Goal: Task Accomplishment & Management: Complete application form

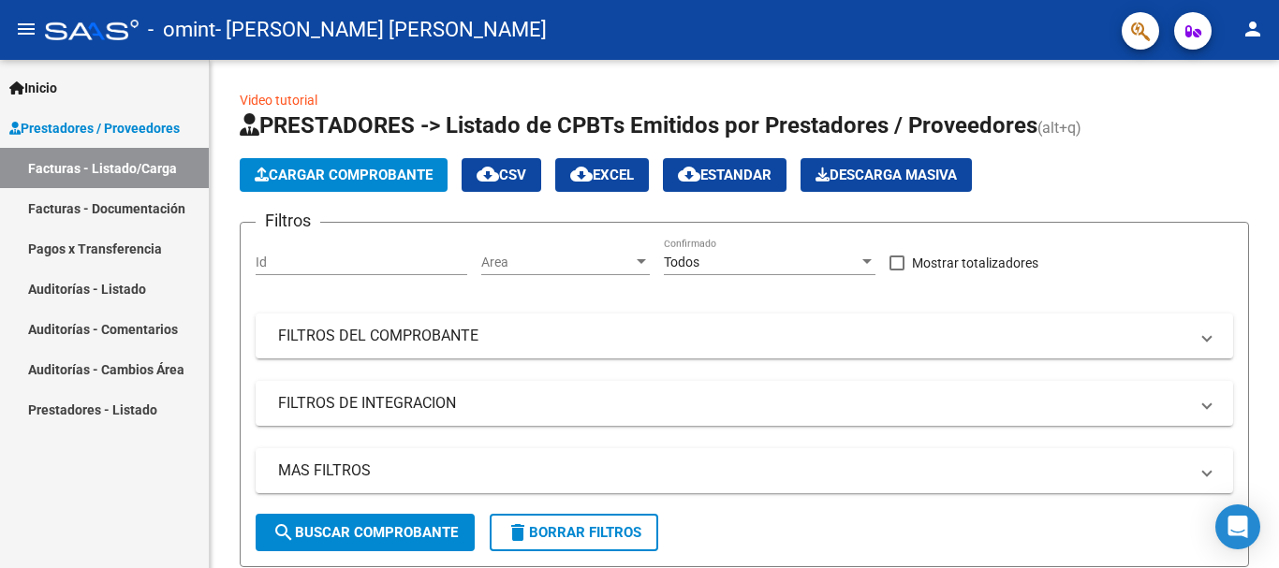
click at [1265, 26] on button "person" at bounding box center [1252, 29] width 37 height 37
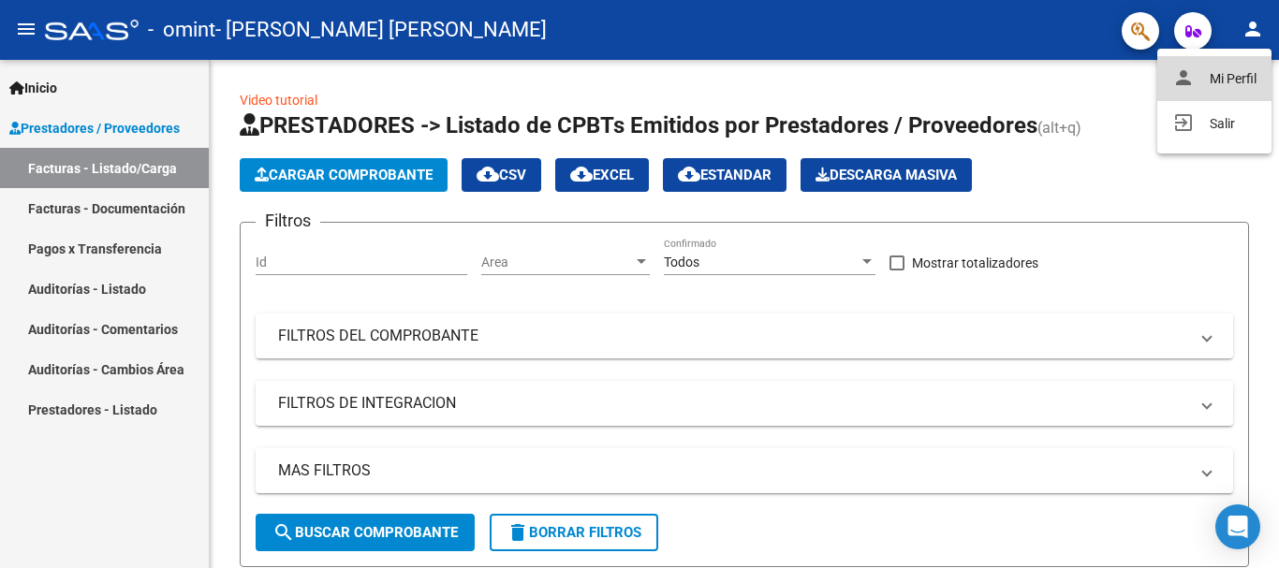
click at [1244, 68] on button "person Mi Perfil" at bounding box center [1214, 78] width 114 height 45
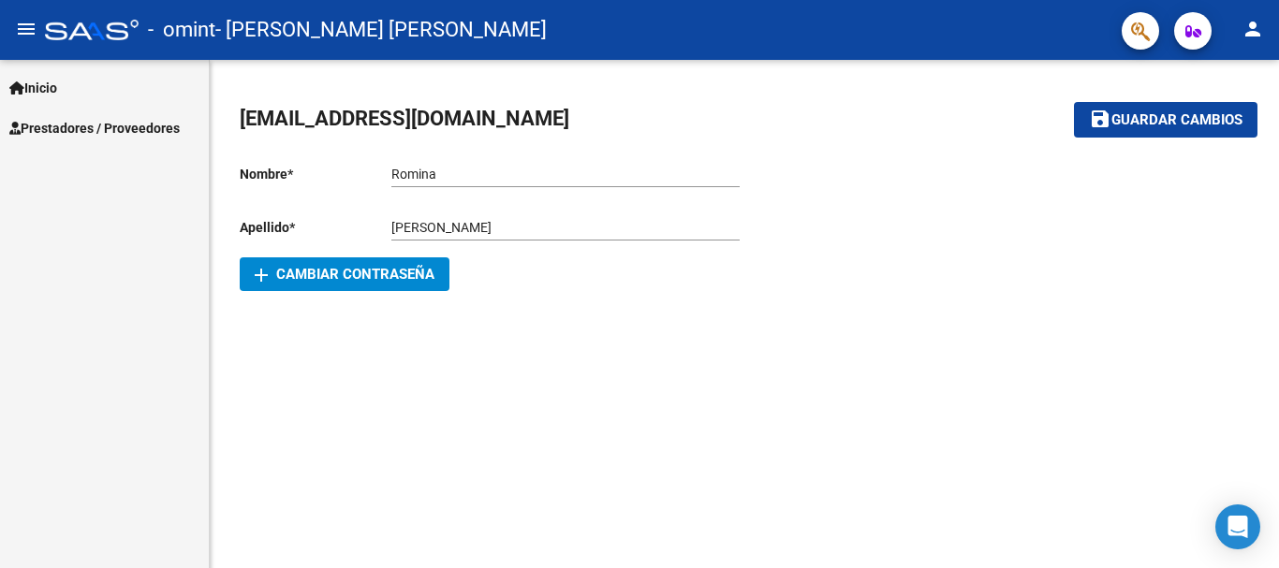
click at [45, 125] on span "Prestadores / Proveedores" at bounding box center [94, 128] width 170 height 21
click at [43, 81] on span "Inicio" at bounding box center [33, 88] width 48 height 21
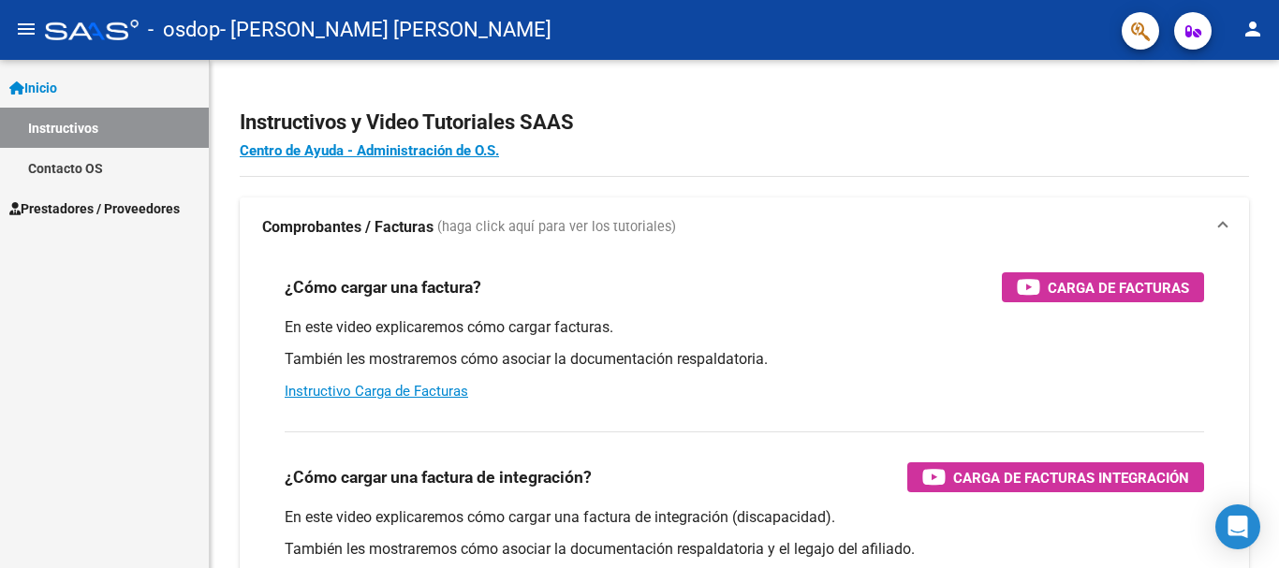
click at [111, 209] on span "Prestadores / Proveedores" at bounding box center [94, 209] width 170 height 21
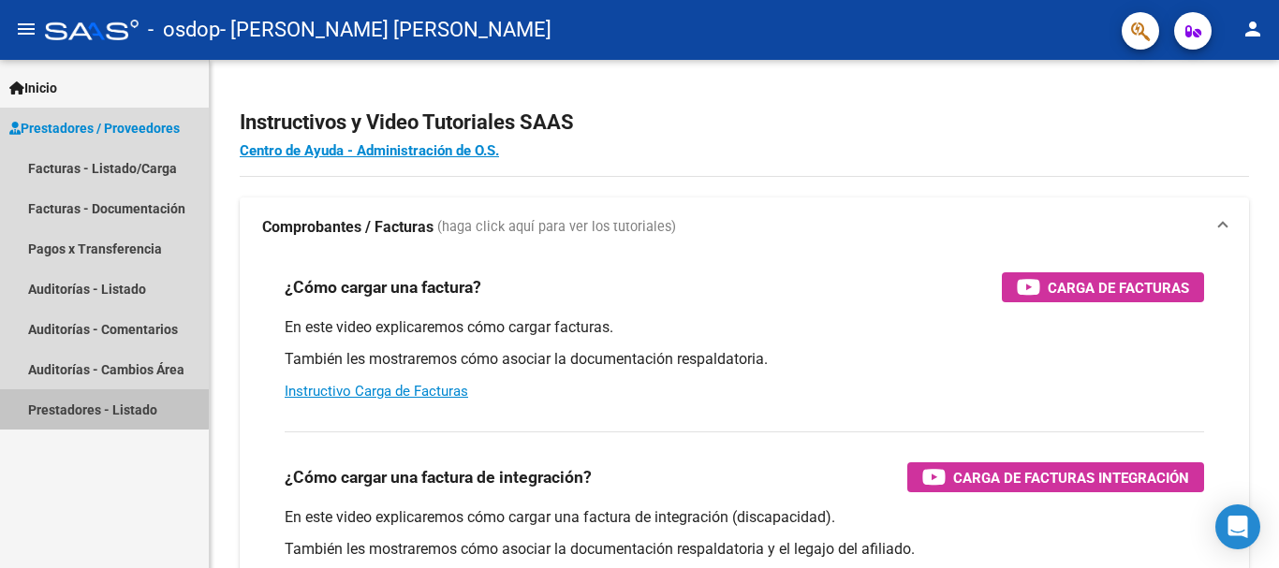
click at [96, 408] on link "Prestadores - Listado" at bounding box center [104, 410] width 209 height 40
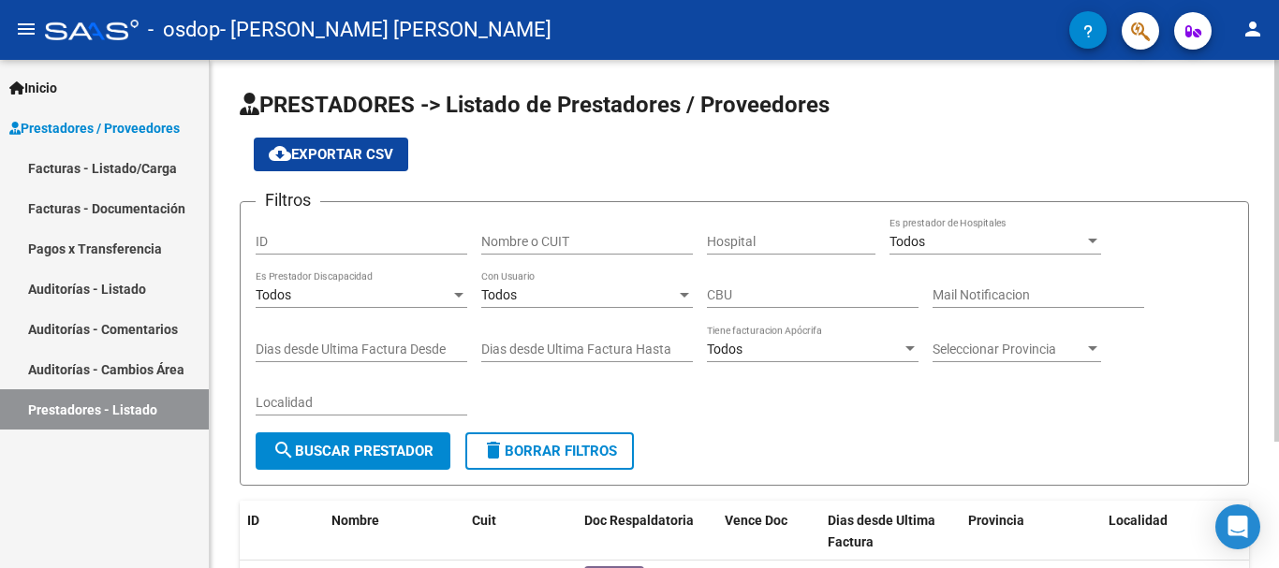
click at [451, 295] on div at bounding box center [458, 295] width 17 height 15
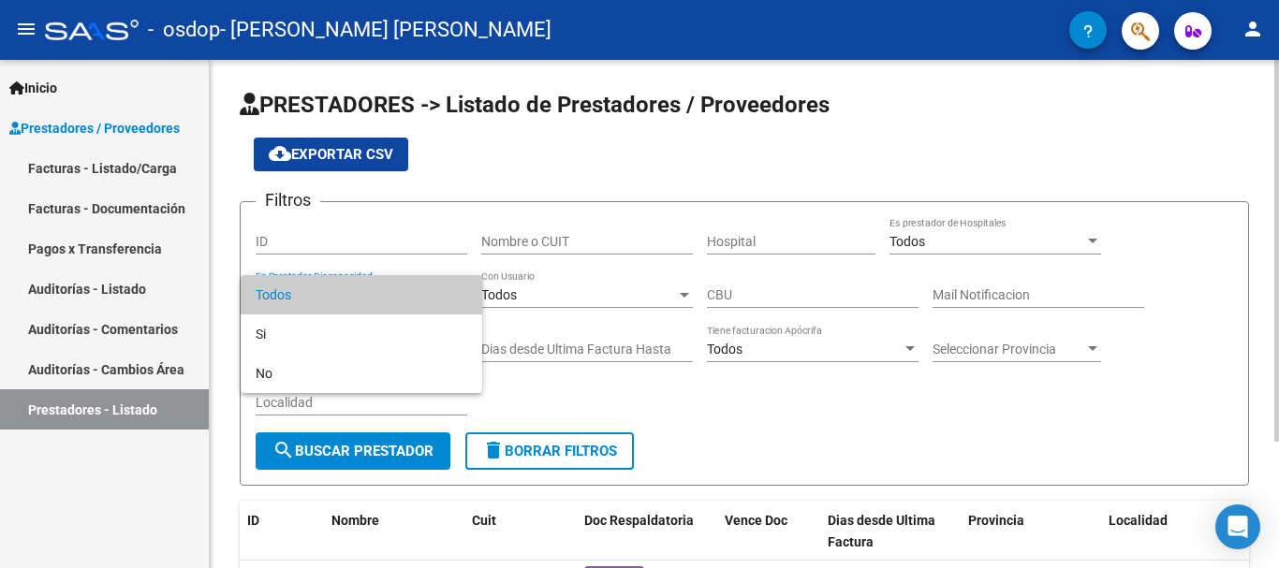
click at [451, 295] on span "Todos" at bounding box center [362, 294] width 212 height 39
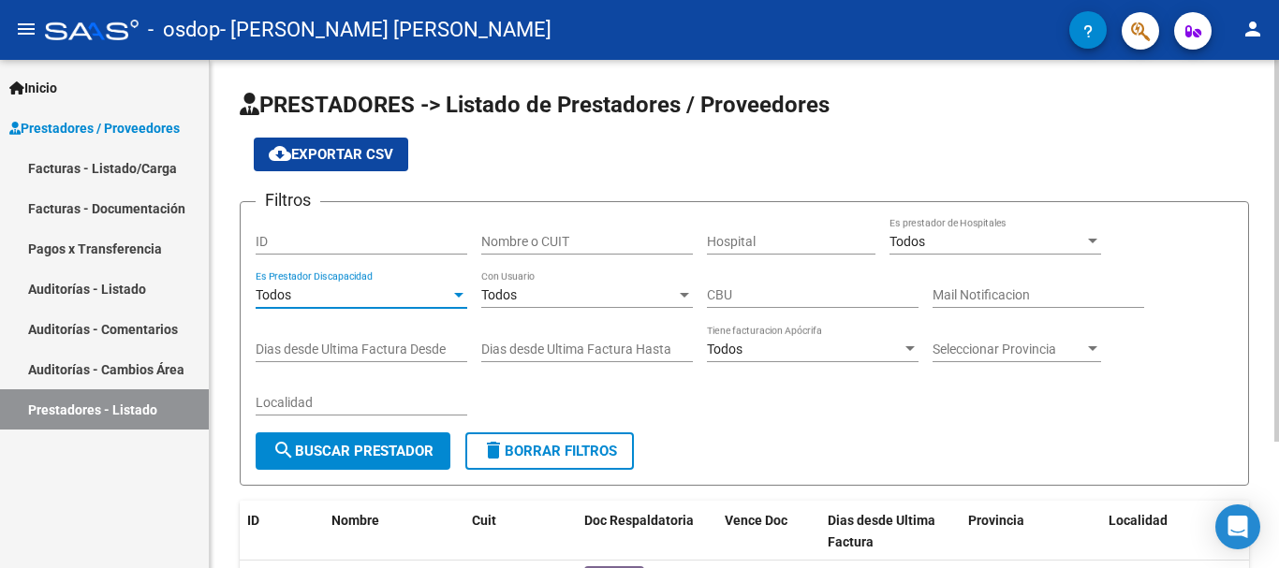
click at [567, 290] on div "Todos" at bounding box center [578, 296] width 195 height 16
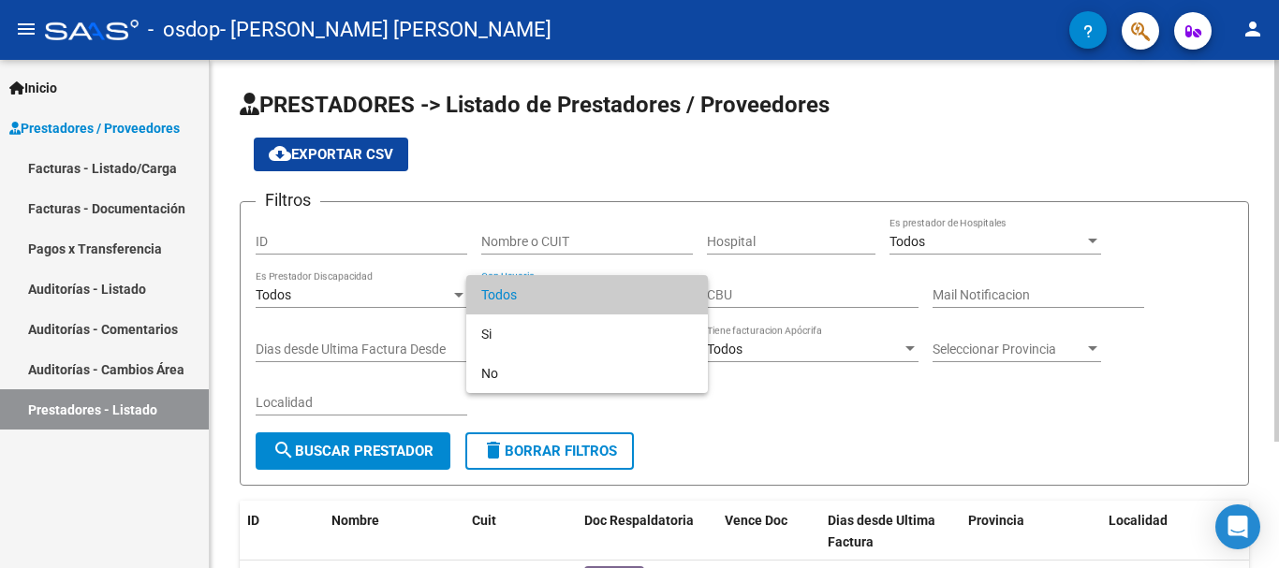
click at [567, 290] on span "Todos" at bounding box center [587, 294] width 212 height 39
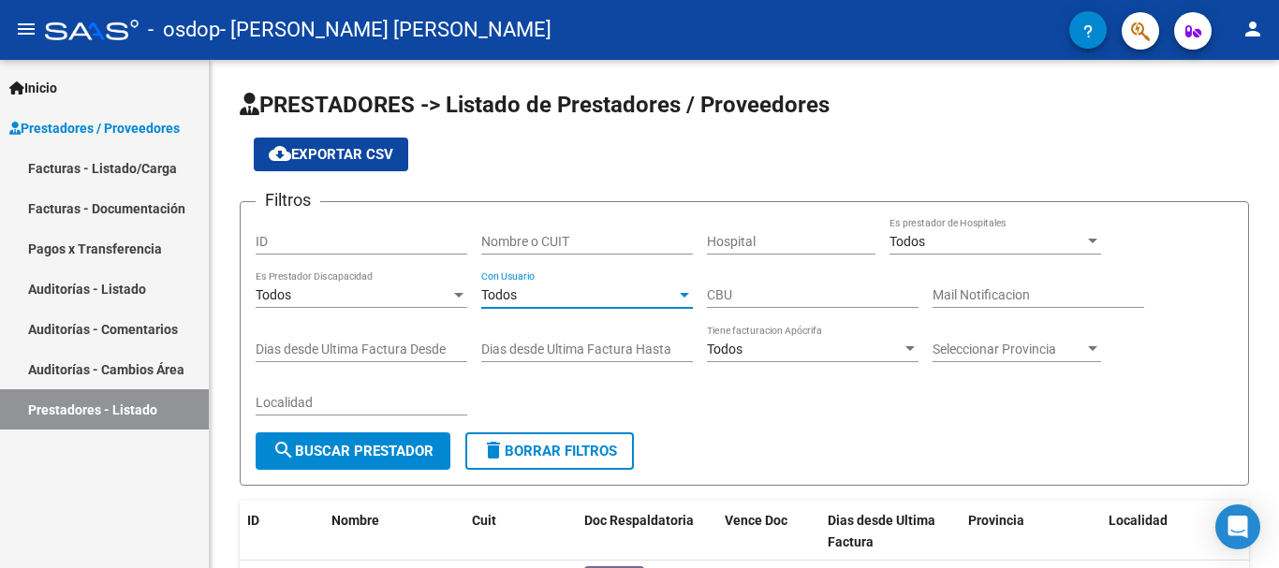
click at [90, 169] on link "Facturas - Listado/Carga" at bounding box center [104, 168] width 209 height 40
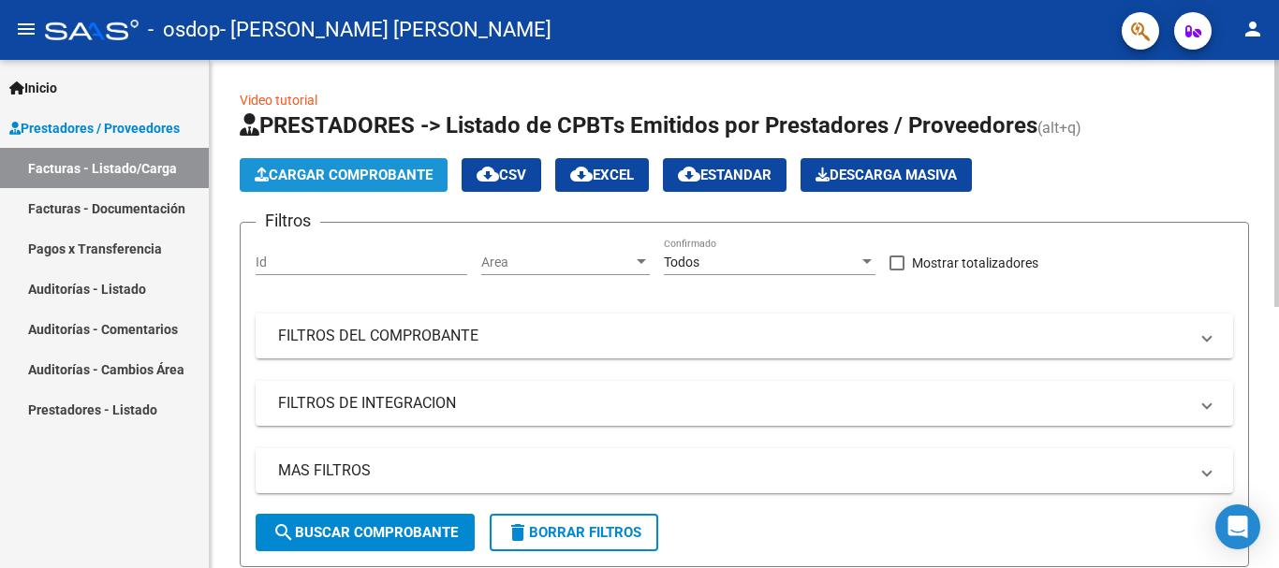
click at [310, 168] on span "Cargar Comprobante" at bounding box center [344, 175] width 178 height 17
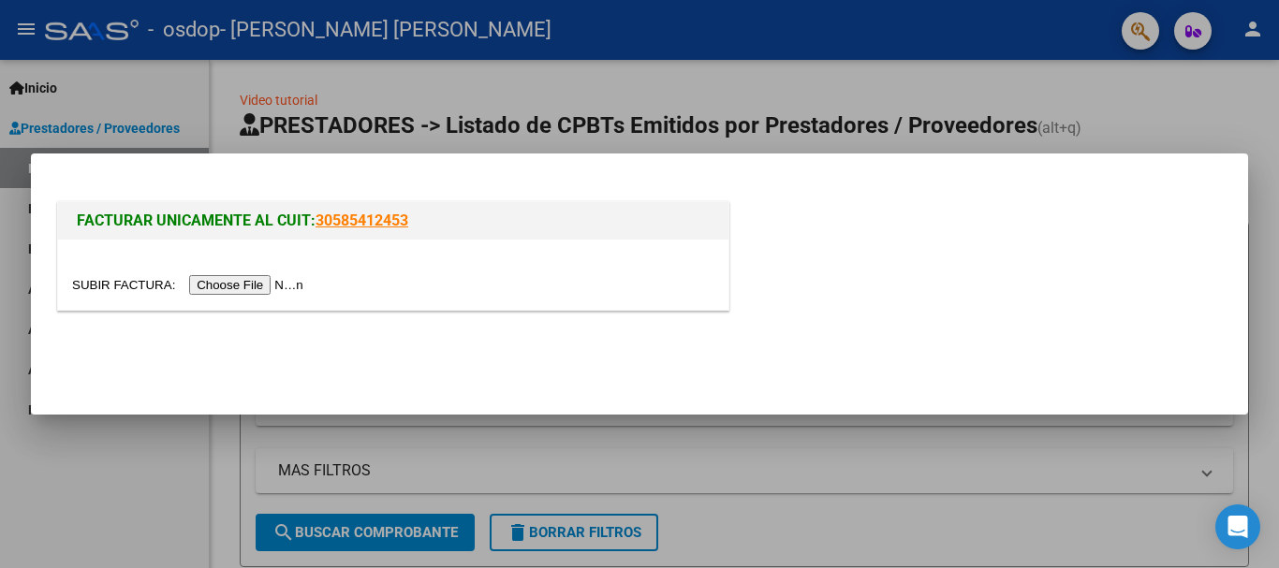
click at [262, 280] on input "file" at bounding box center [190, 285] width 237 height 20
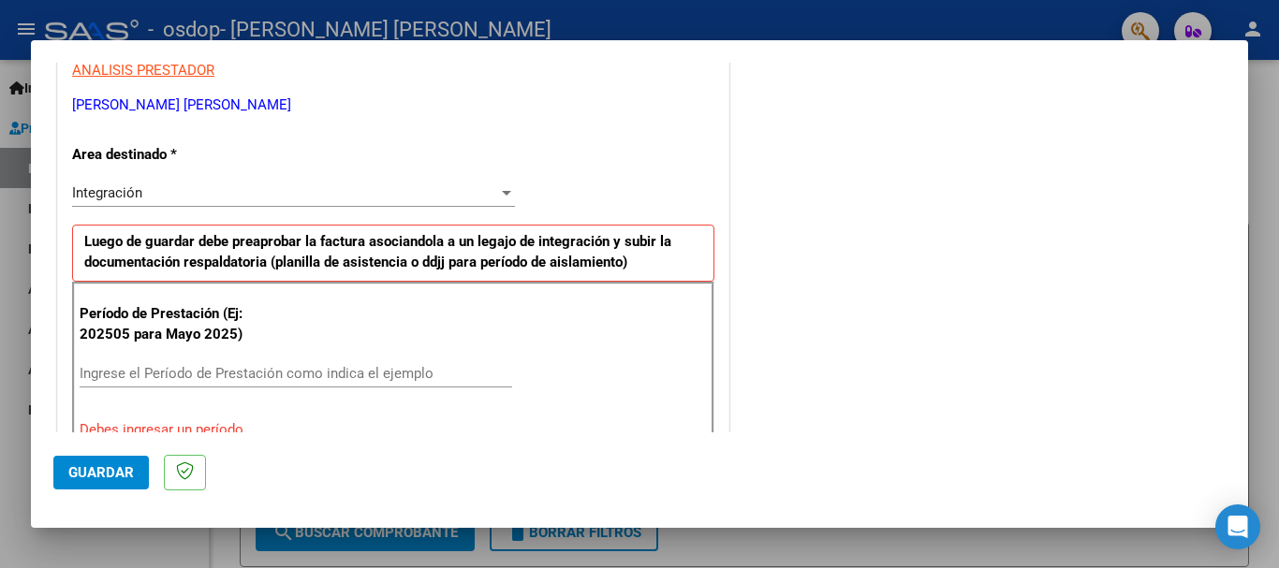
scroll to position [339, 0]
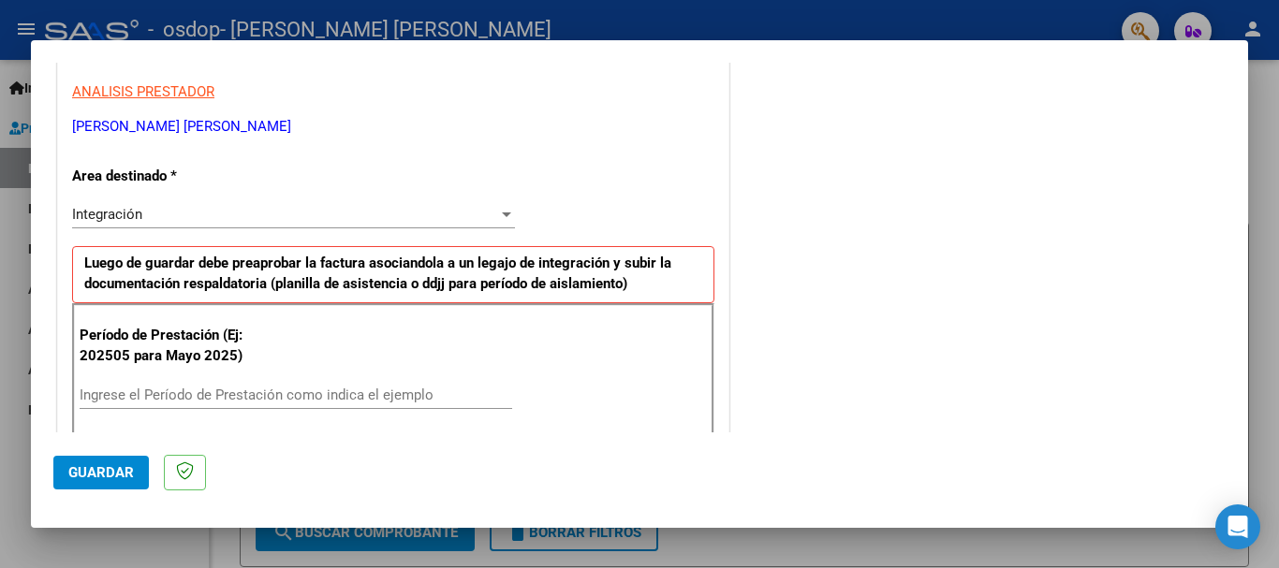
click at [500, 219] on div at bounding box center [506, 214] width 17 height 15
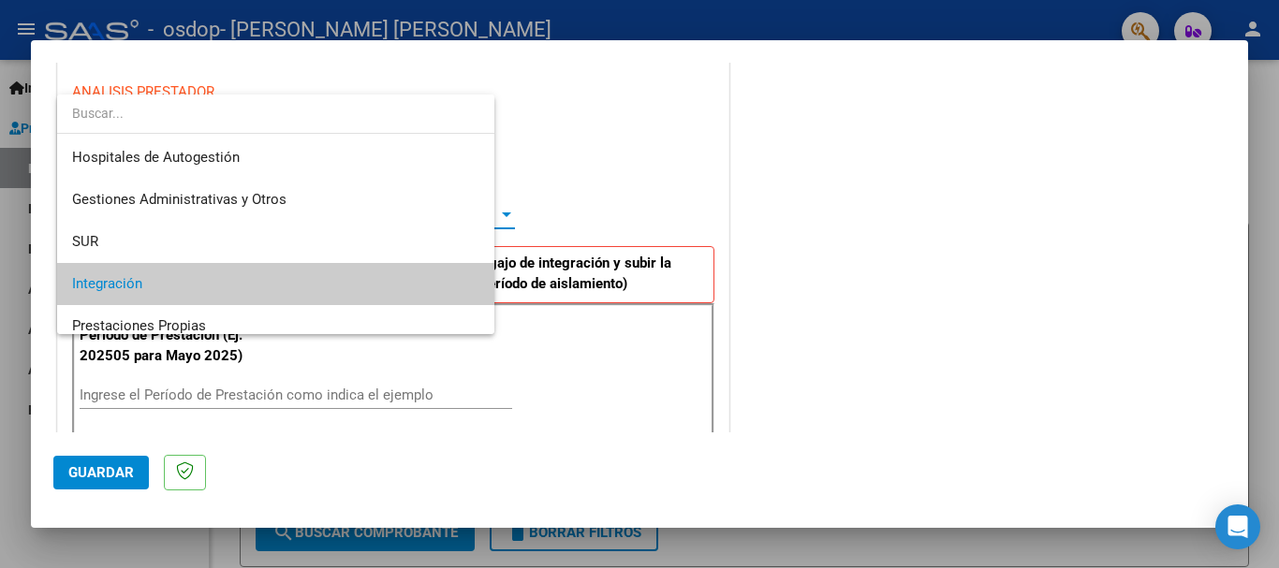
scroll to position [70, 0]
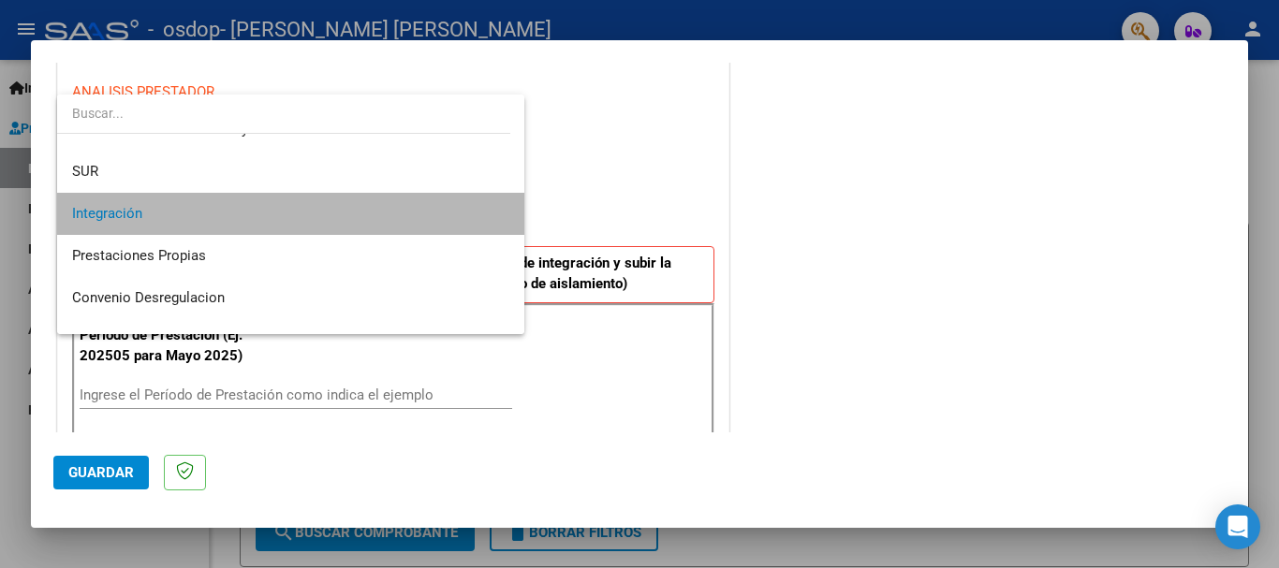
click at [439, 209] on span "Integración" at bounding box center [290, 214] width 437 height 42
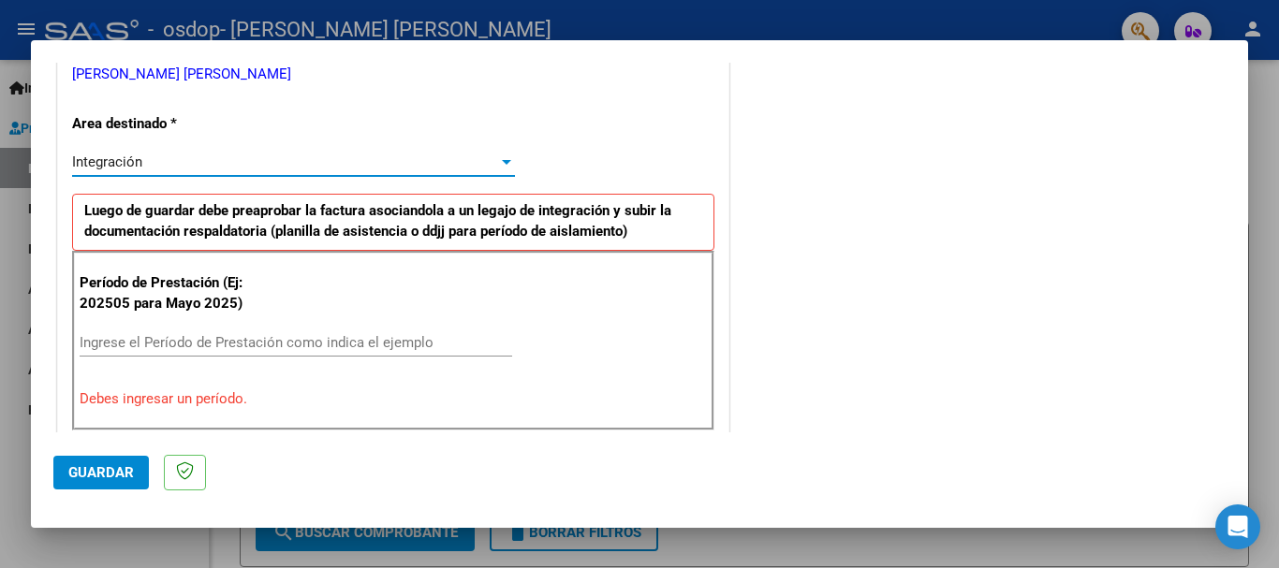
scroll to position [433, 0]
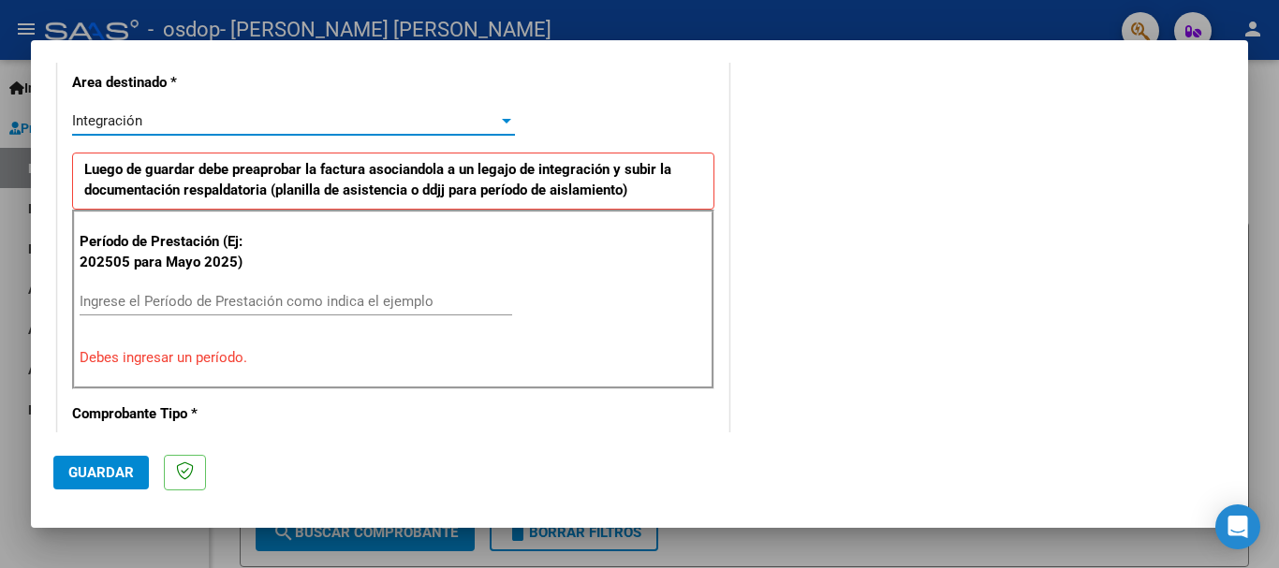
click at [304, 296] on input "Ingrese el Período de Prestación como indica el ejemplo" at bounding box center [296, 301] width 433 height 17
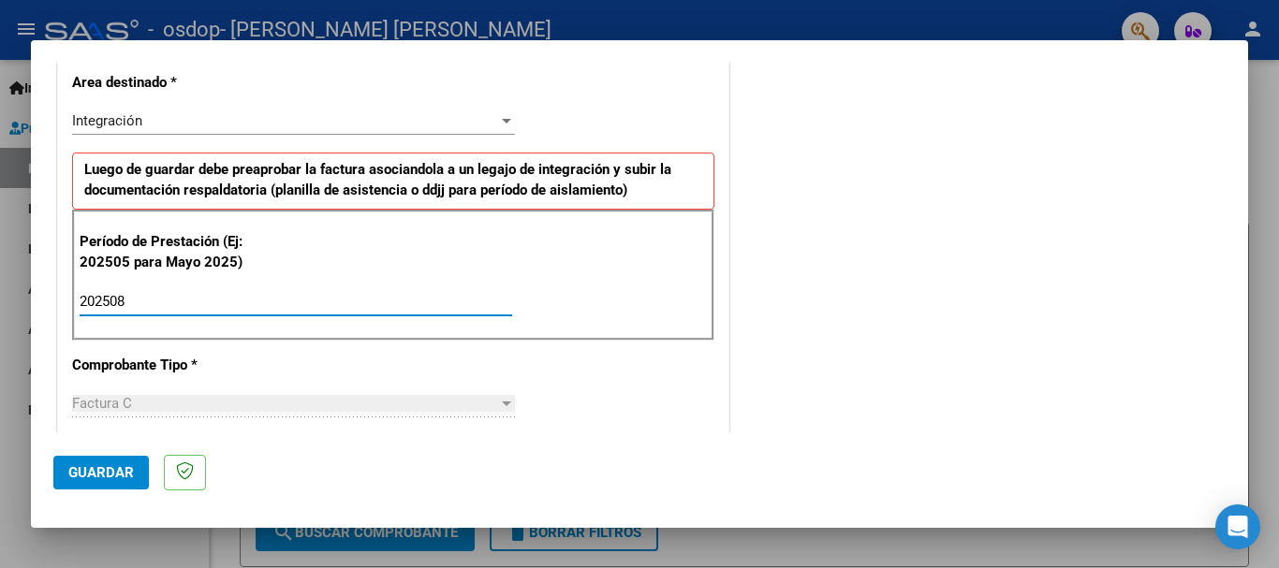
type input "202508"
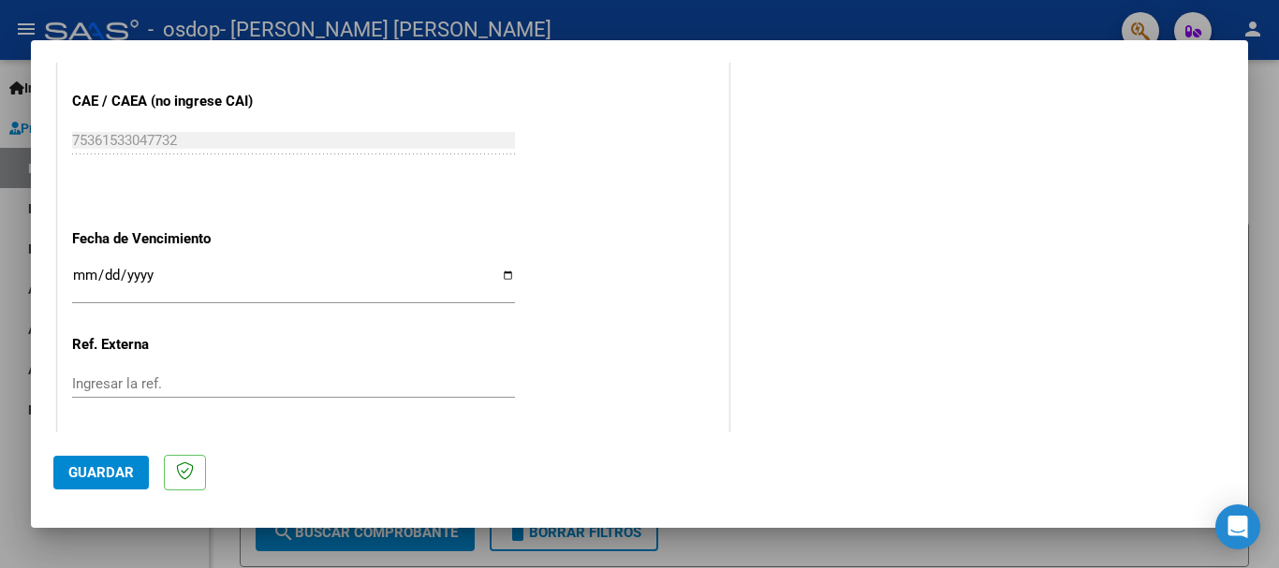
scroll to position [1278, 0]
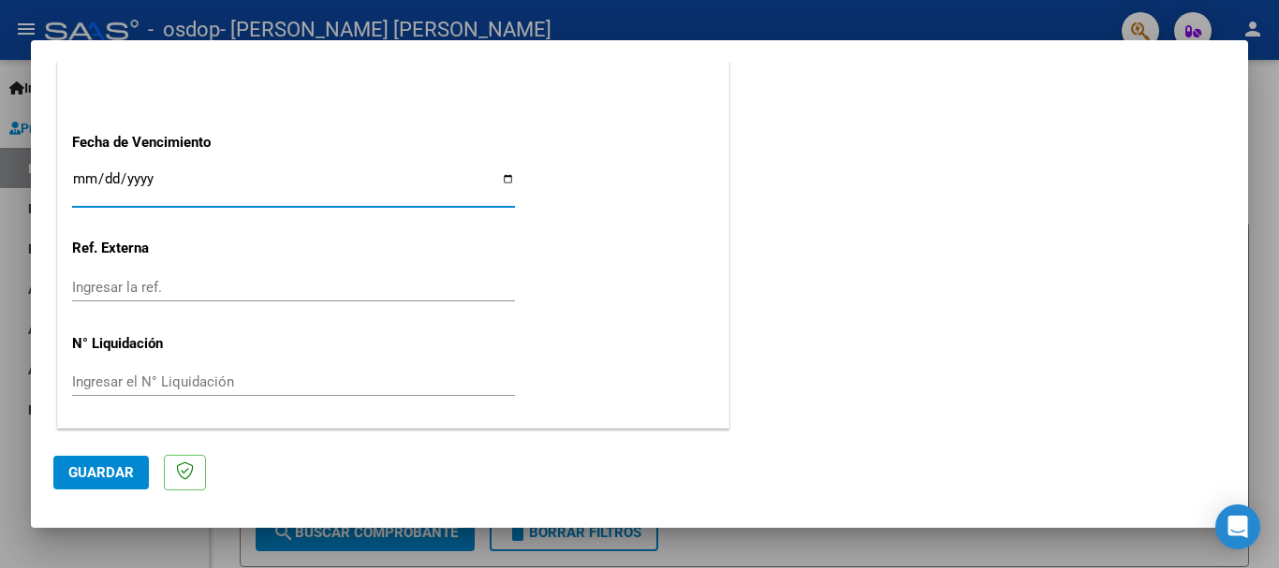
click at [505, 179] on input "Ingresar la fecha" at bounding box center [293, 186] width 443 height 30
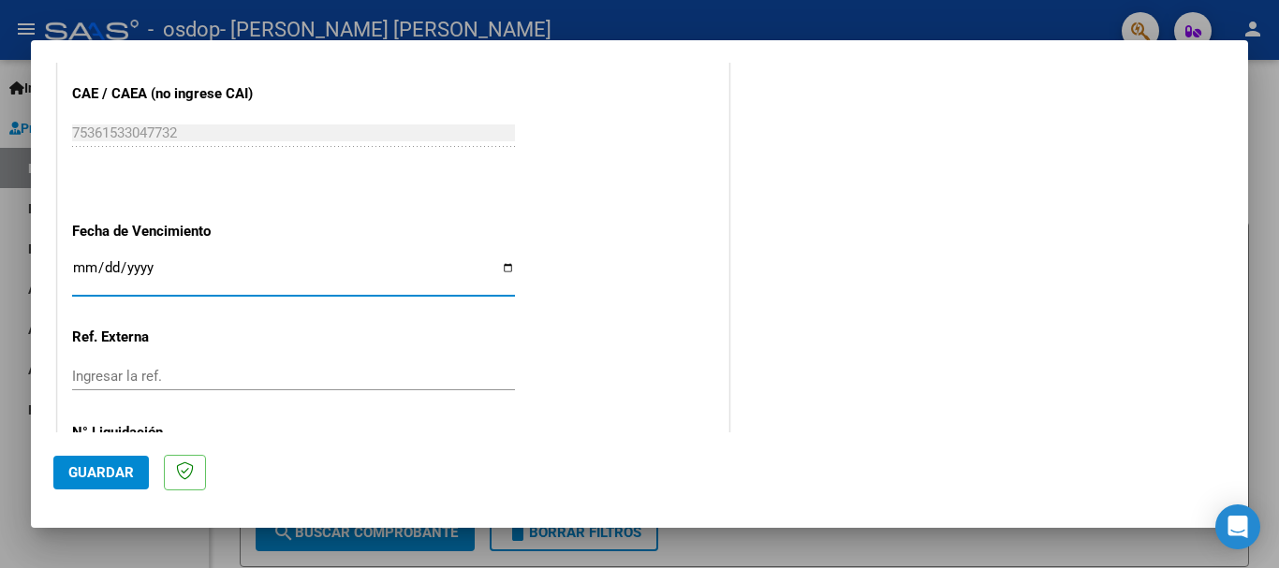
scroll to position [1091, 0]
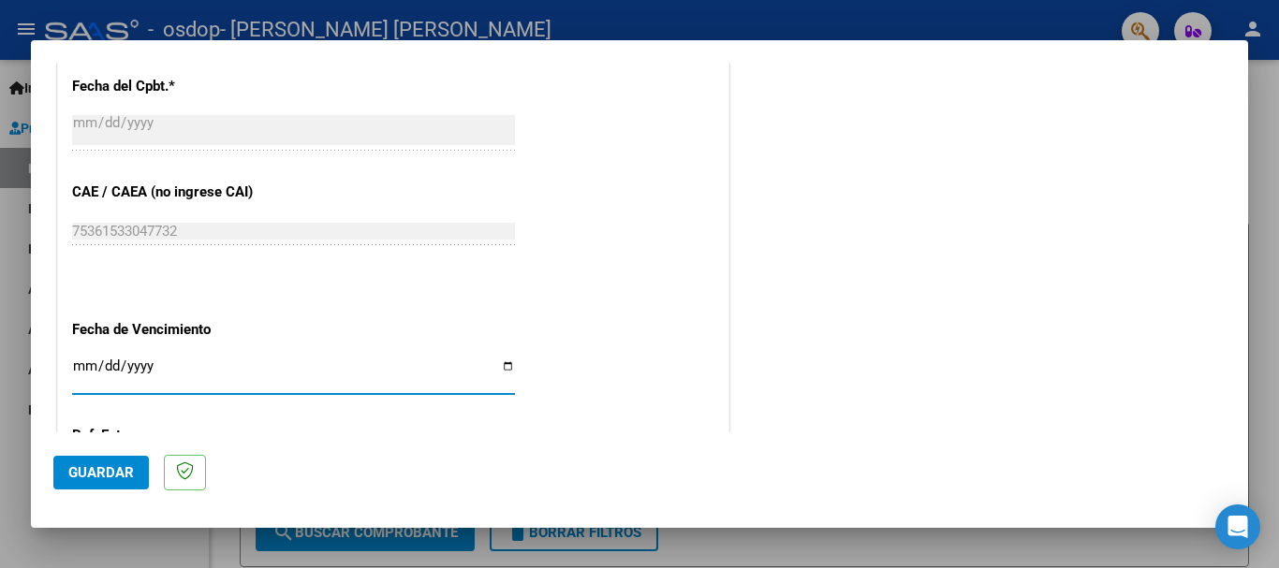
click at [118, 472] on span "Guardar" at bounding box center [101, 472] width 66 height 17
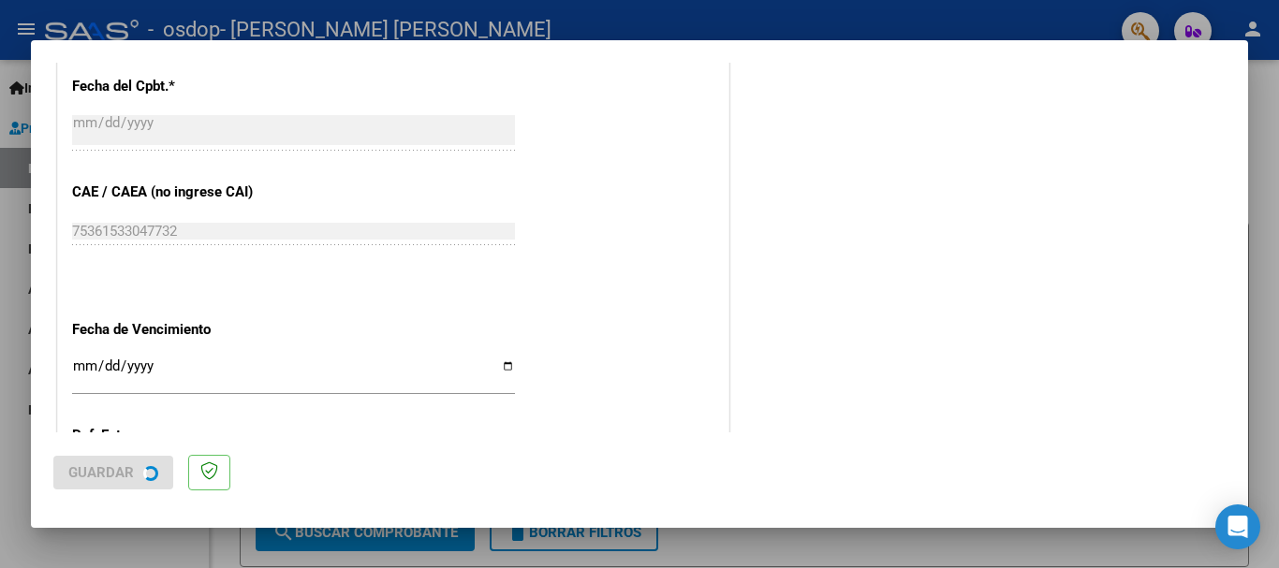
scroll to position [0, 0]
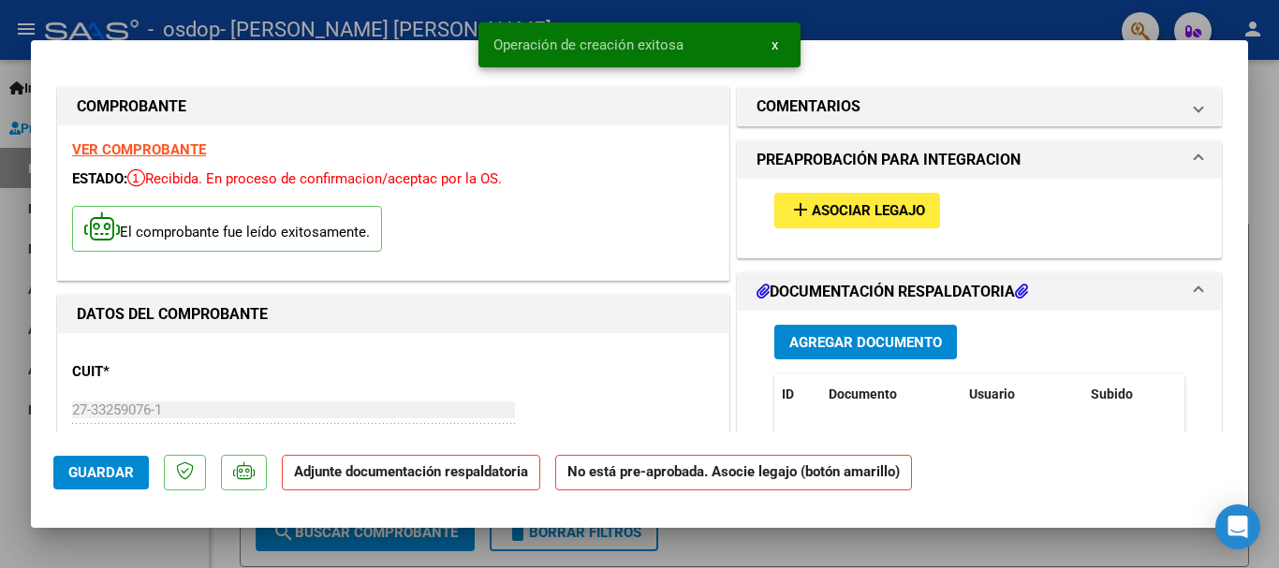
click at [889, 208] on span "Asociar Legajo" at bounding box center [868, 211] width 113 height 17
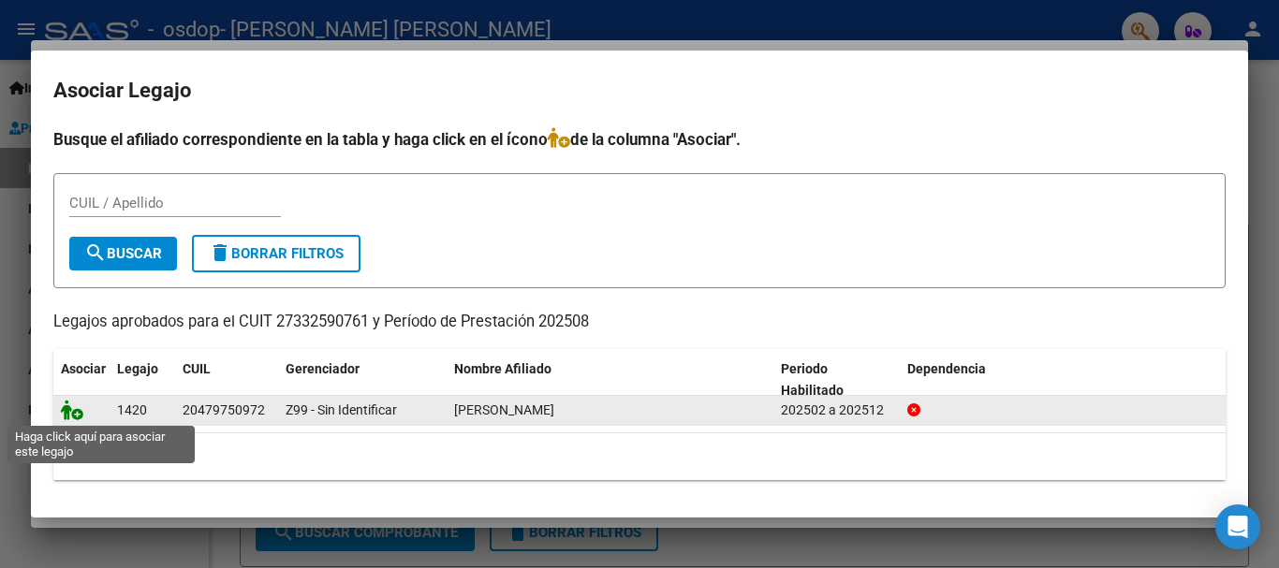
click at [75, 415] on icon at bounding box center [72, 410] width 22 height 21
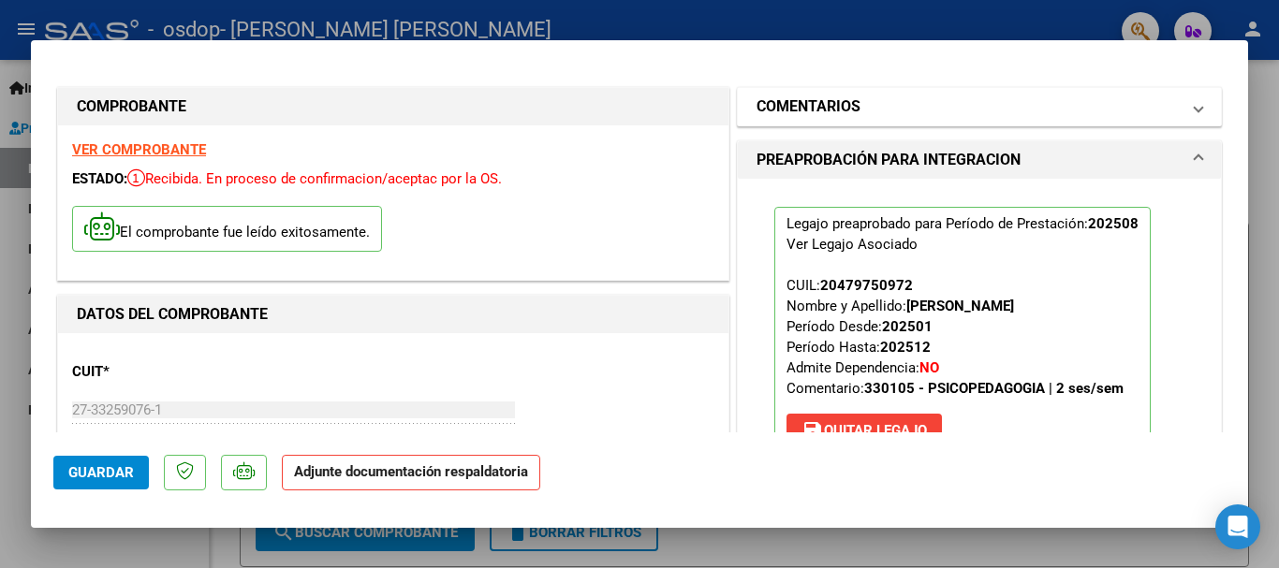
click at [1195, 107] on mat-expansion-panel-header "COMENTARIOS" at bounding box center [979, 106] width 483 height 37
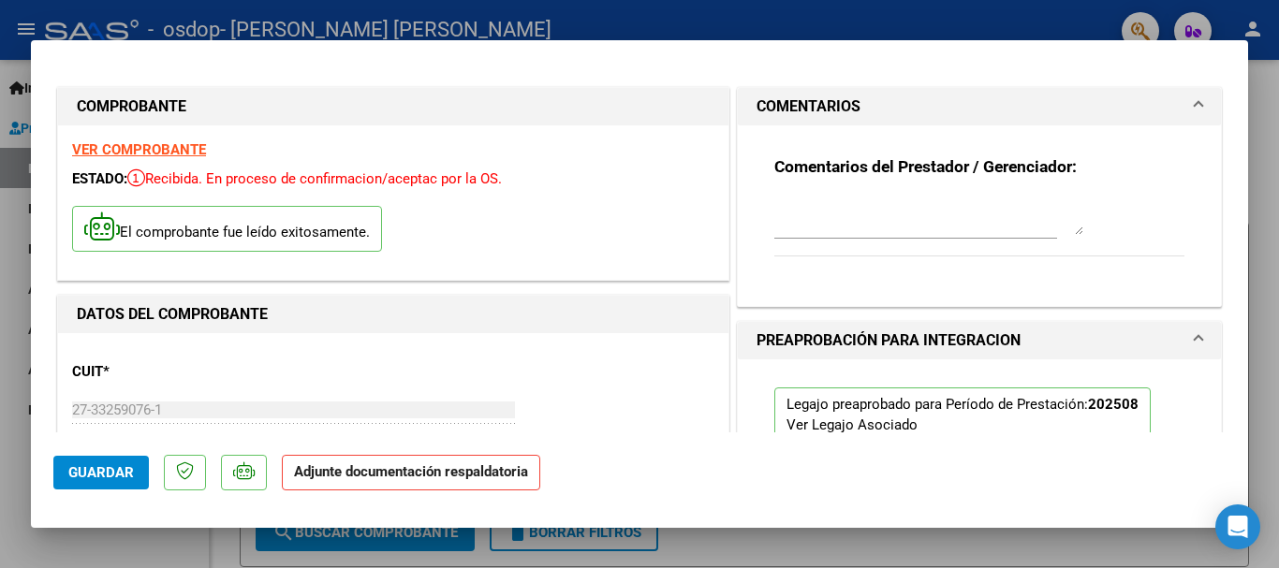
click at [1193, 106] on mat-expansion-panel-header "COMENTARIOS" at bounding box center [979, 106] width 483 height 37
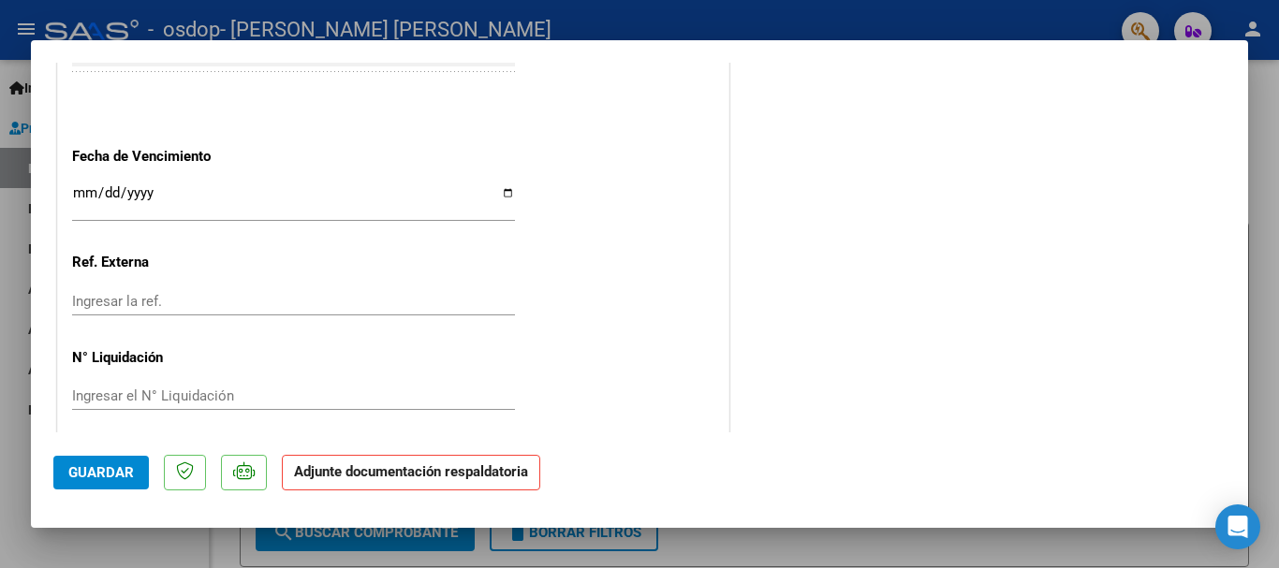
scroll to position [1306, 0]
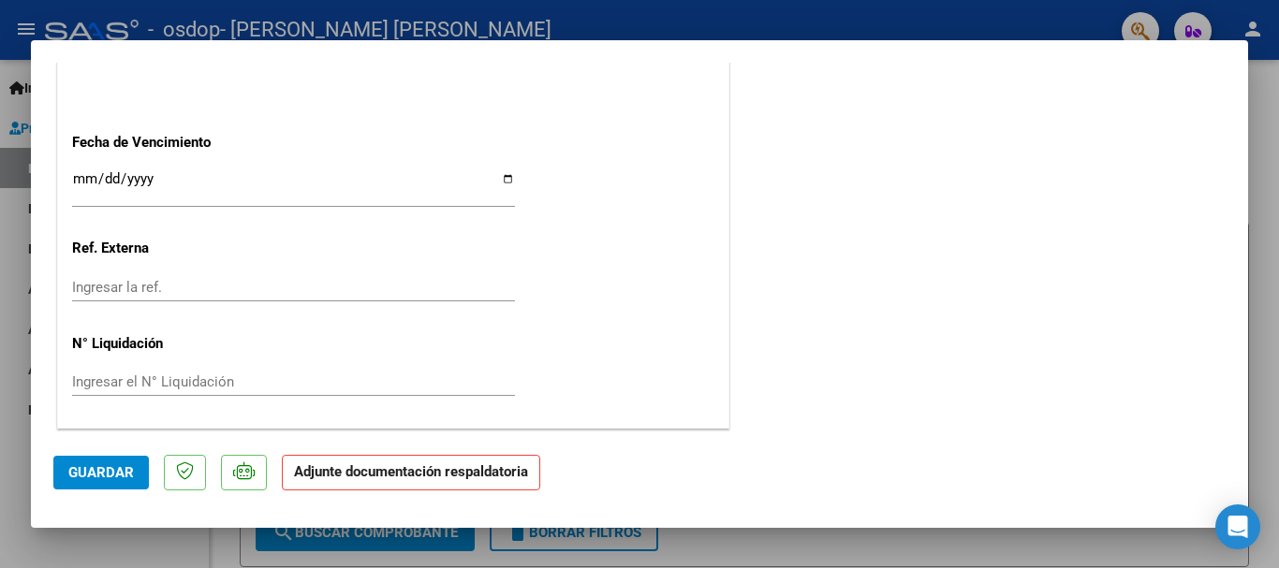
click at [348, 479] on strong "Adjunte documentación respaldatoria" at bounding box center [411, 472] width 234 height 17
click at [340, 482] on p "Adjunte documentación respaldatoria" at bounding box center [411, 473] width 258 height 37
click at [466, 475] on strong "Adjunte documentación respaldatoria" at bounding box center [411, 472] width 234 height 17
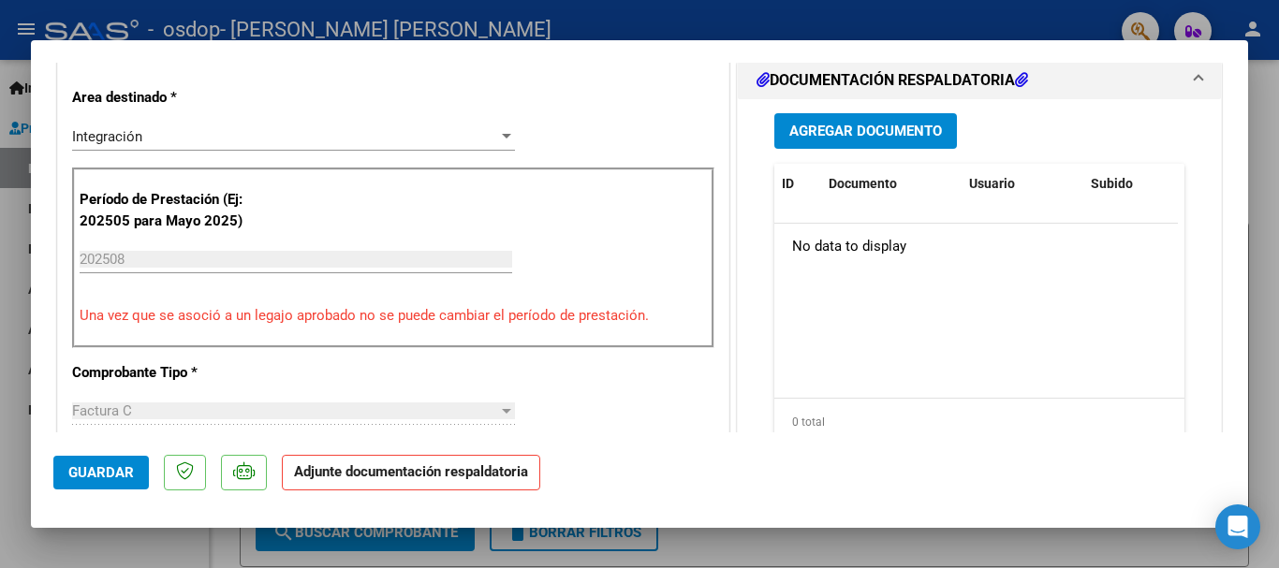
scroll to position [281, 0]
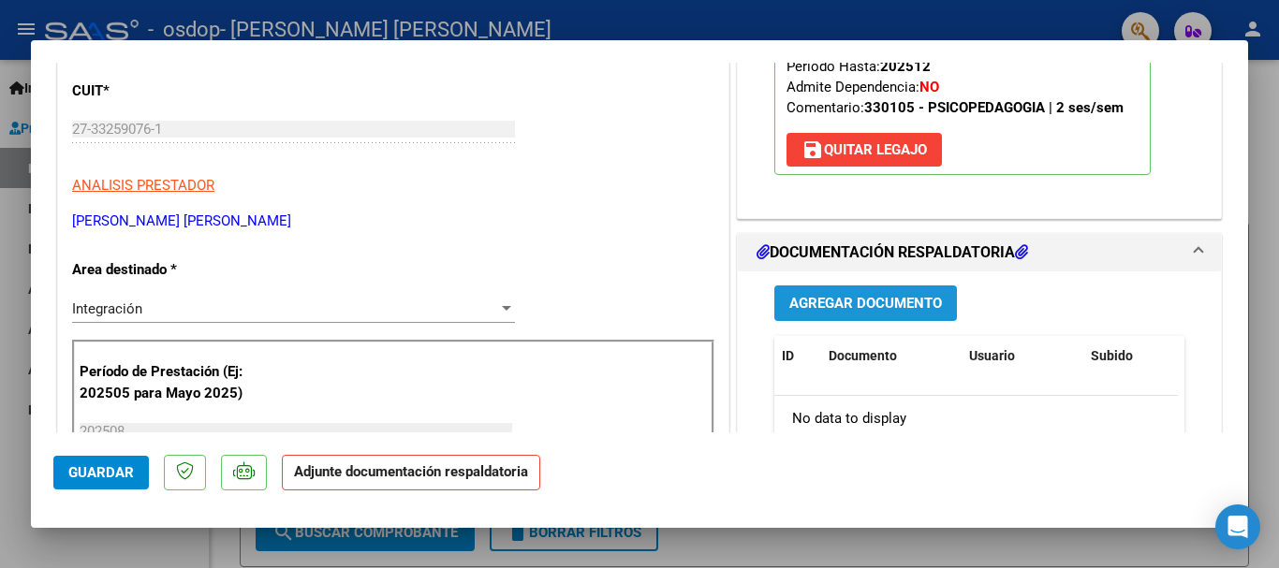
click at [796, 299] on span "Agregar Documento" at bounding box center [865, 304] width 153 height 17
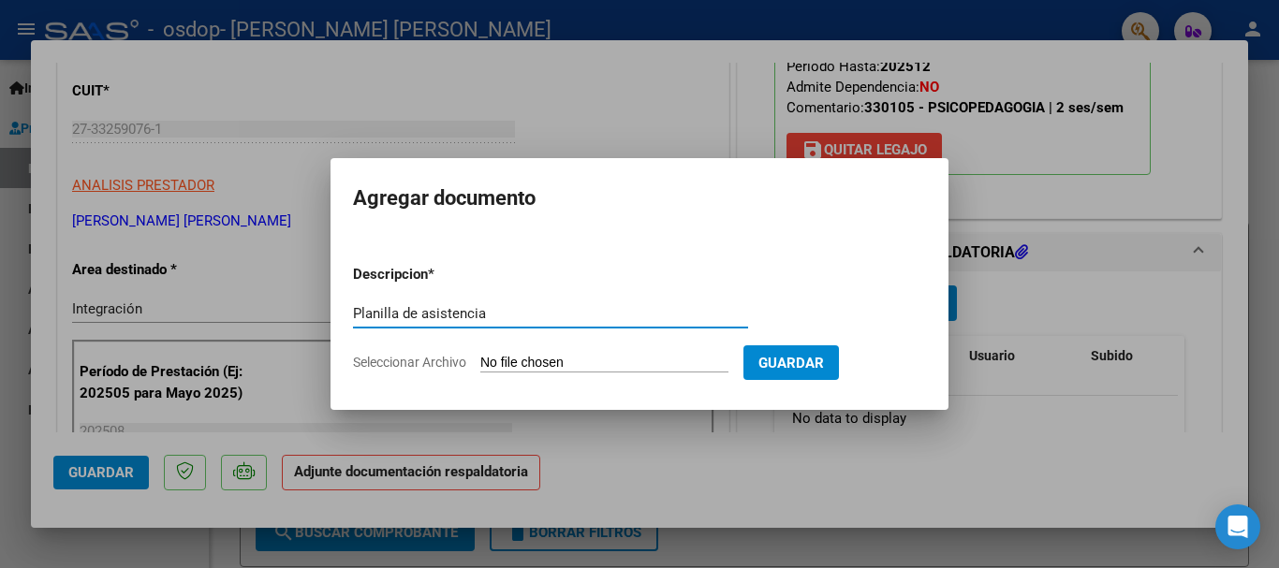
type input "Planilla de asistencia"
click at [622, 371] on input "Seleccionar Archivo" at bounding box center [604, 364] width 248 height 18
type input "C:\fakepath\Planilla de asistencia Psicopedagogia [DATE].pdf"
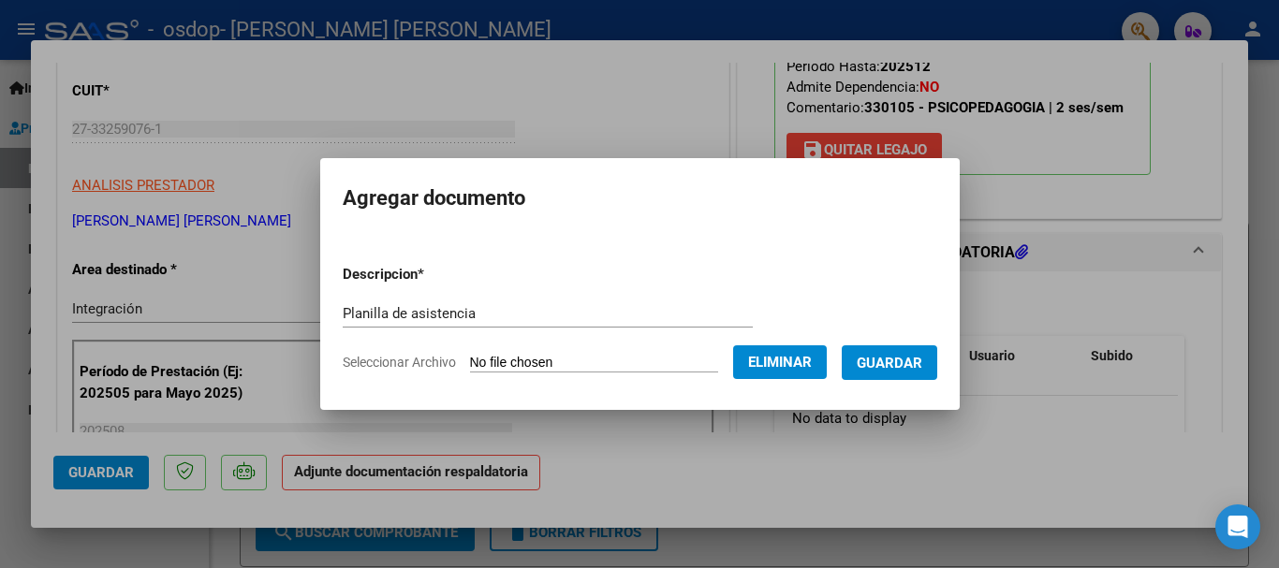
click at [922, 361] on span "Guardar" at bounding box center [890, 363] width 66 height 17
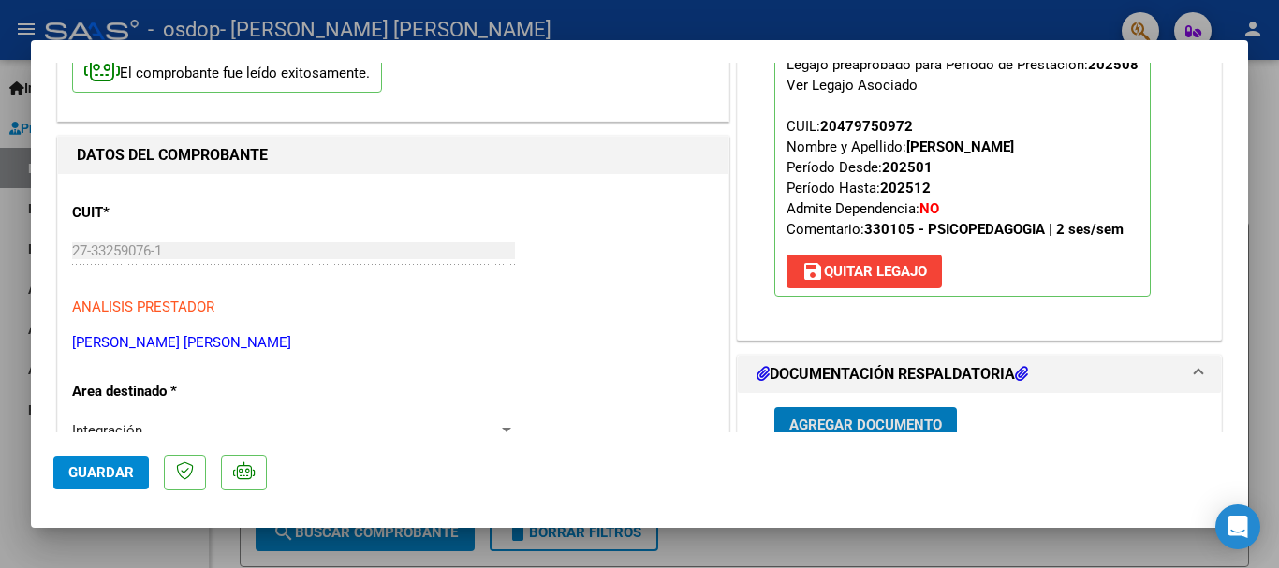
scroll to position [464, 0]
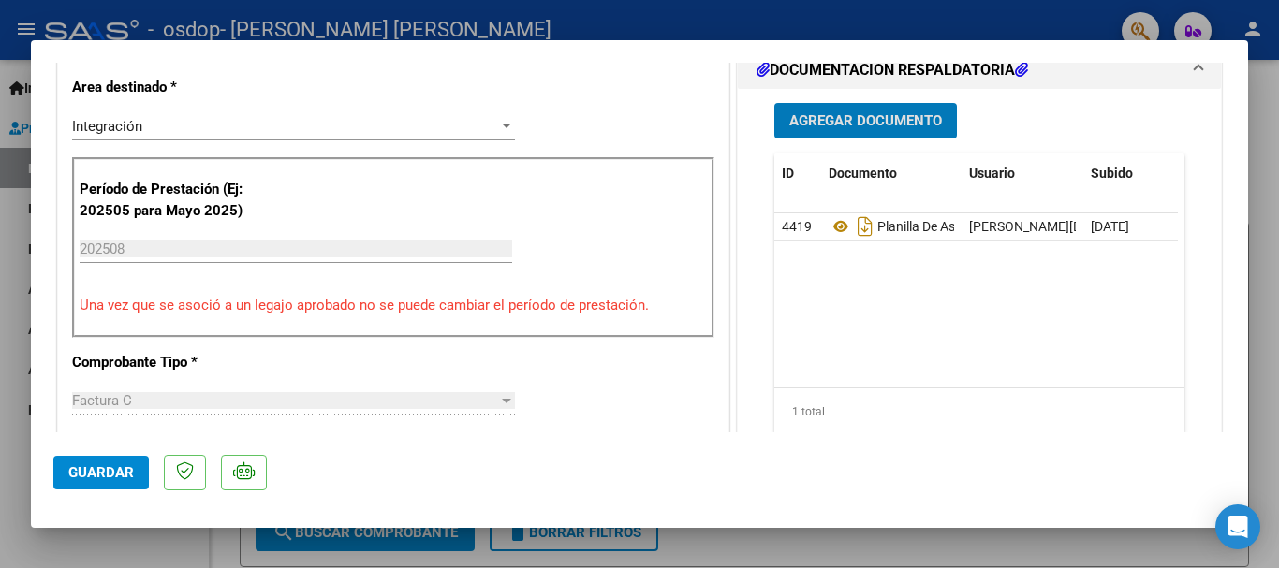
click at [123, 469] on span "Guardar" at bounding box center [101, 472] width 66 height 17
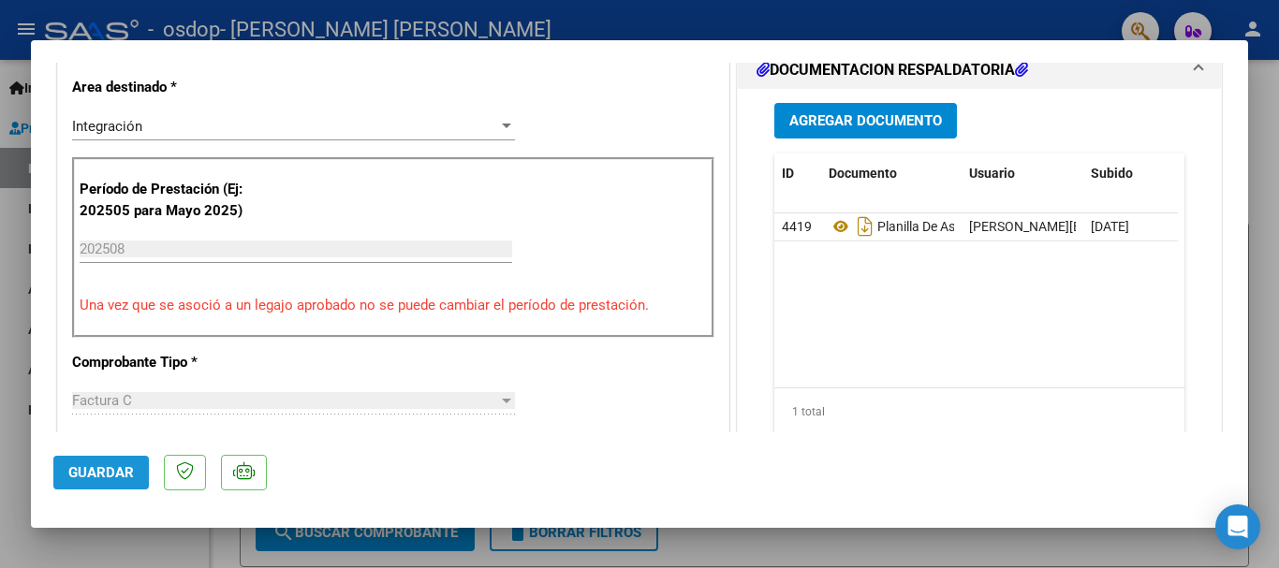
click at [122, 479] on span "Guardar" at bounding box center [101, 472] width 66 height 17
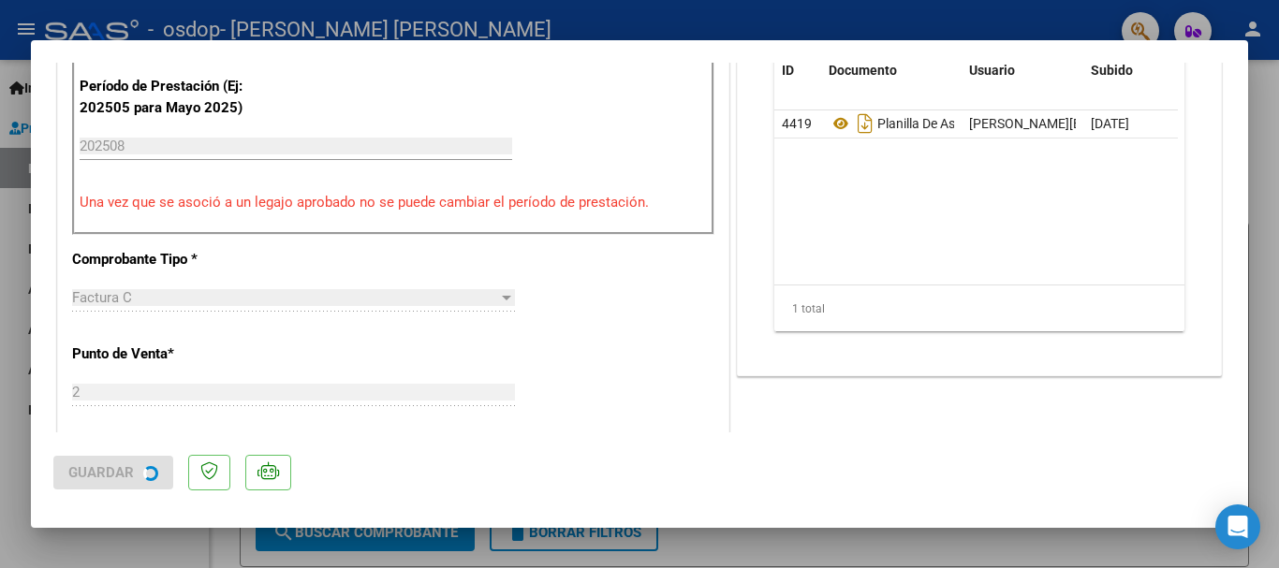
scroll to position [745, 0]
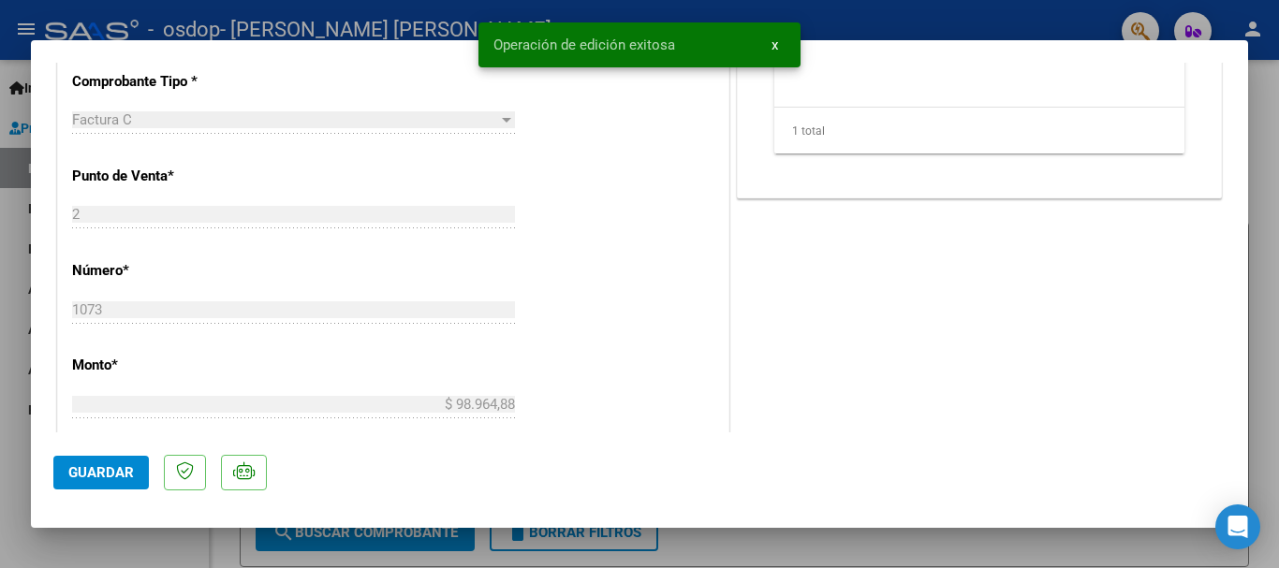
click at [774, 54] on button "x" at bounding box center [775, 45] width 37 height 34
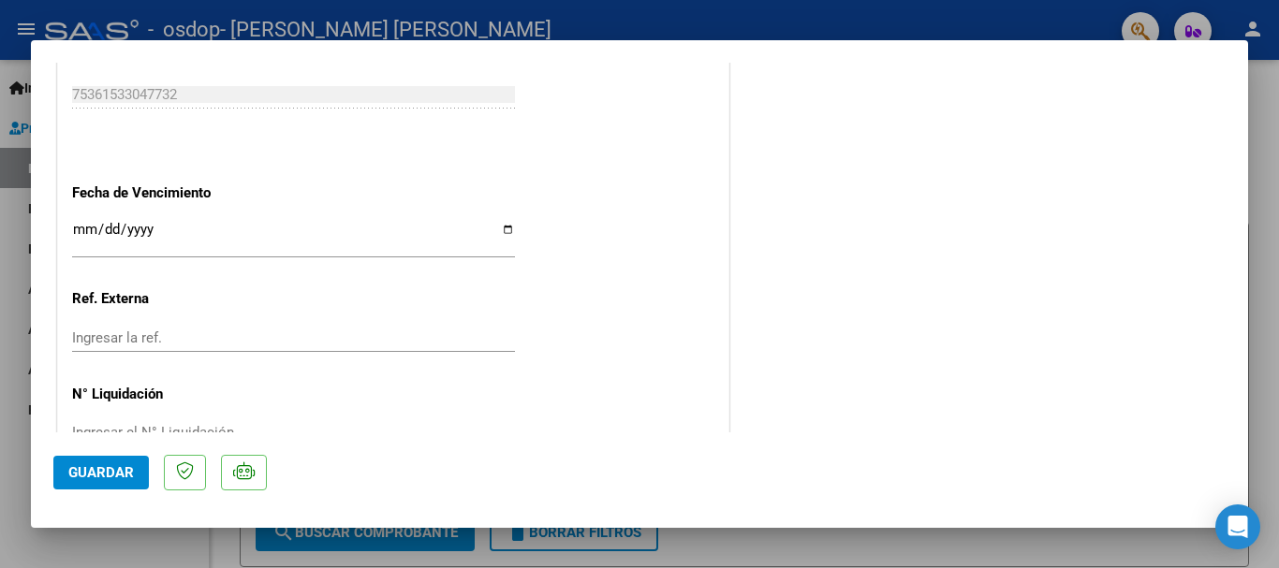
scroll to position [1306, 0]
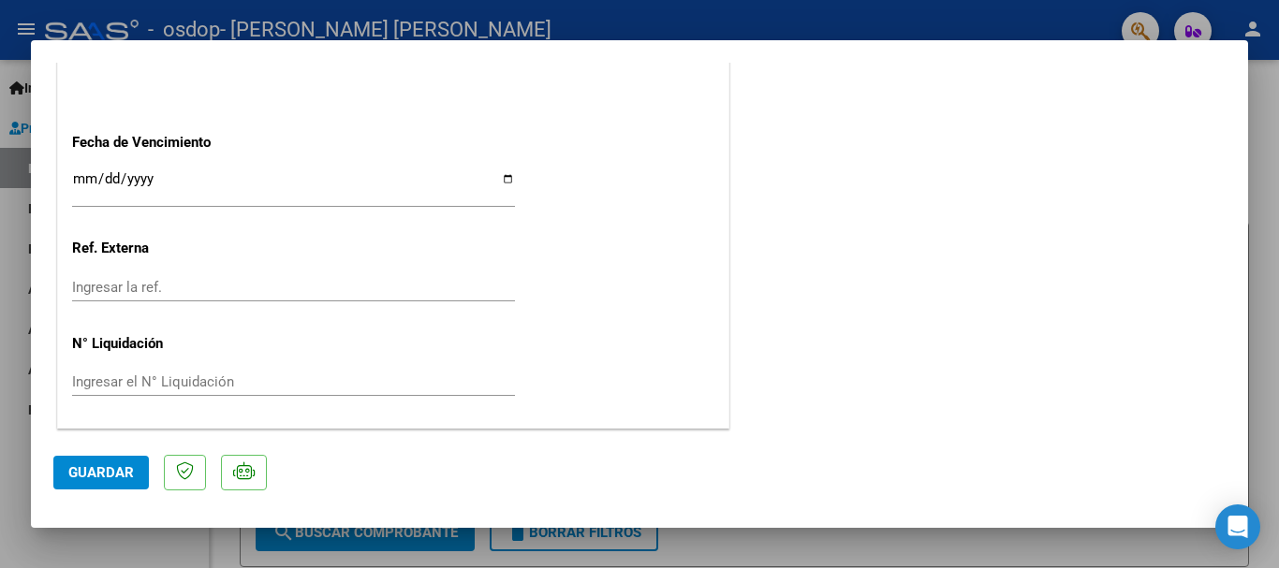
click at [871, 552] on div at bounding box center [639, 284] width 1279 height 568
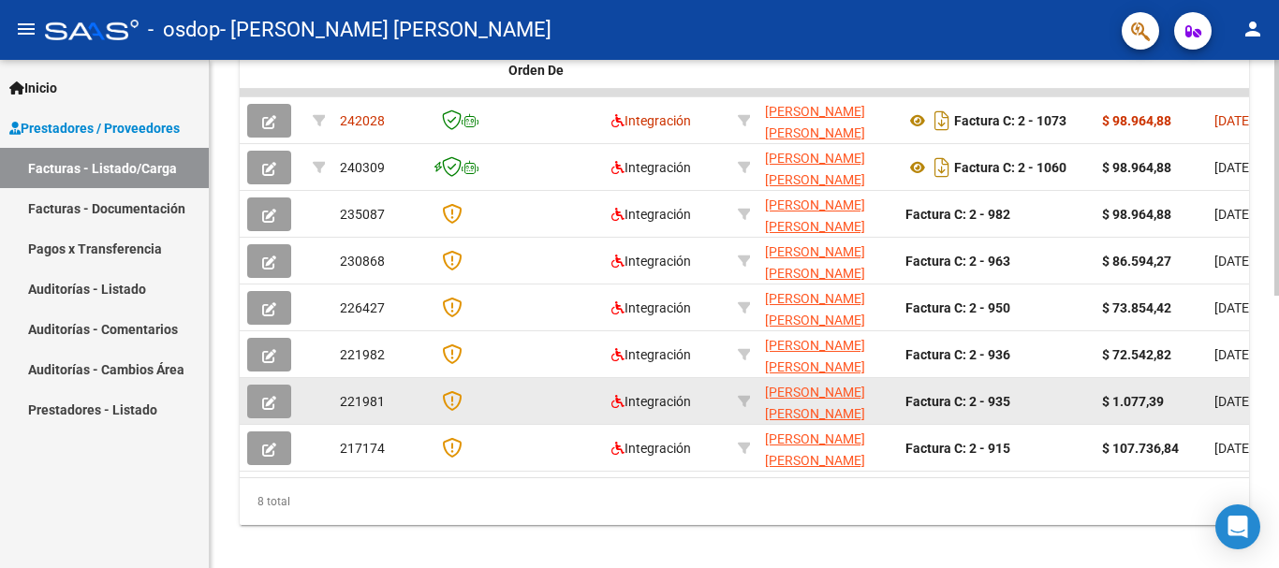
scroll to position [585, 0]
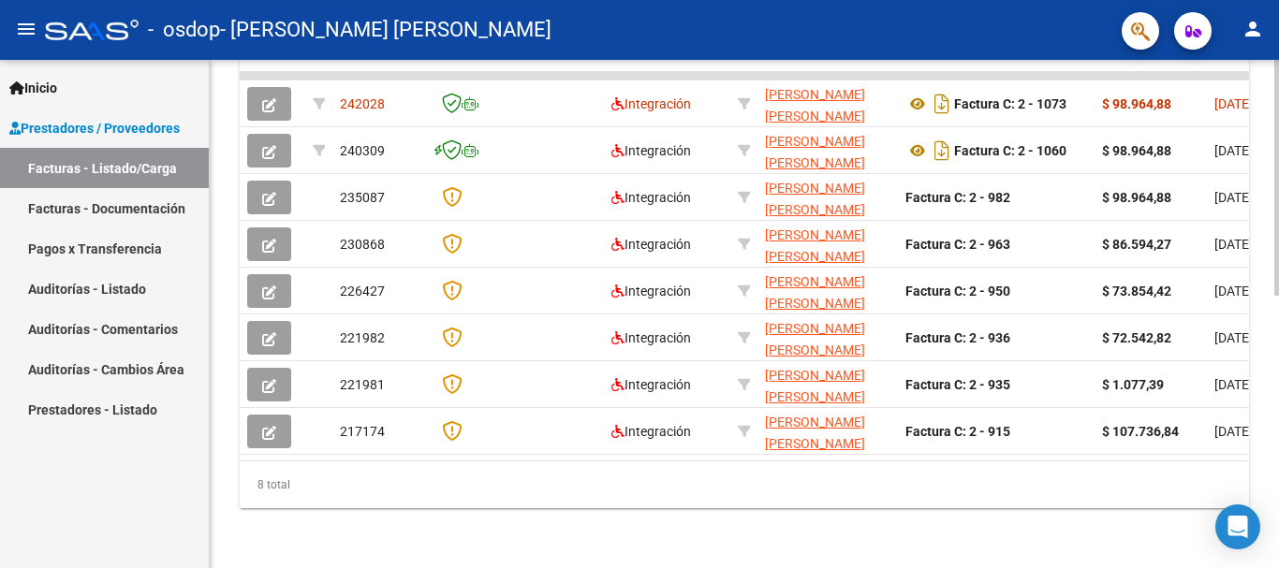
drag, startPoint x: 453, startPoint y: 445, endPoint x: 612, endPoint y: 464, distance: 159.4
click at [612, 464] on div "ID CAE Facturado x Orden De Area Razón Social CPBT Monto Fecha Cpbt Días desde …" at bounding box center [745, 260] width 1010 height 496
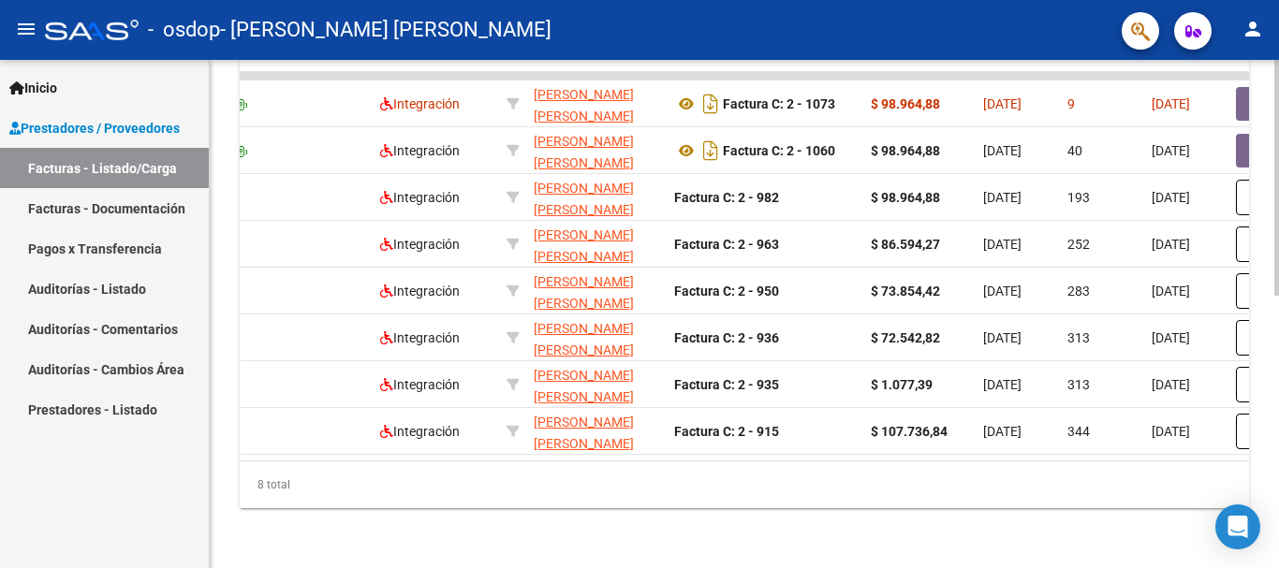
scroll to position [0, 0]
